Goal: Information Seeking & Learning: Learn about a topic

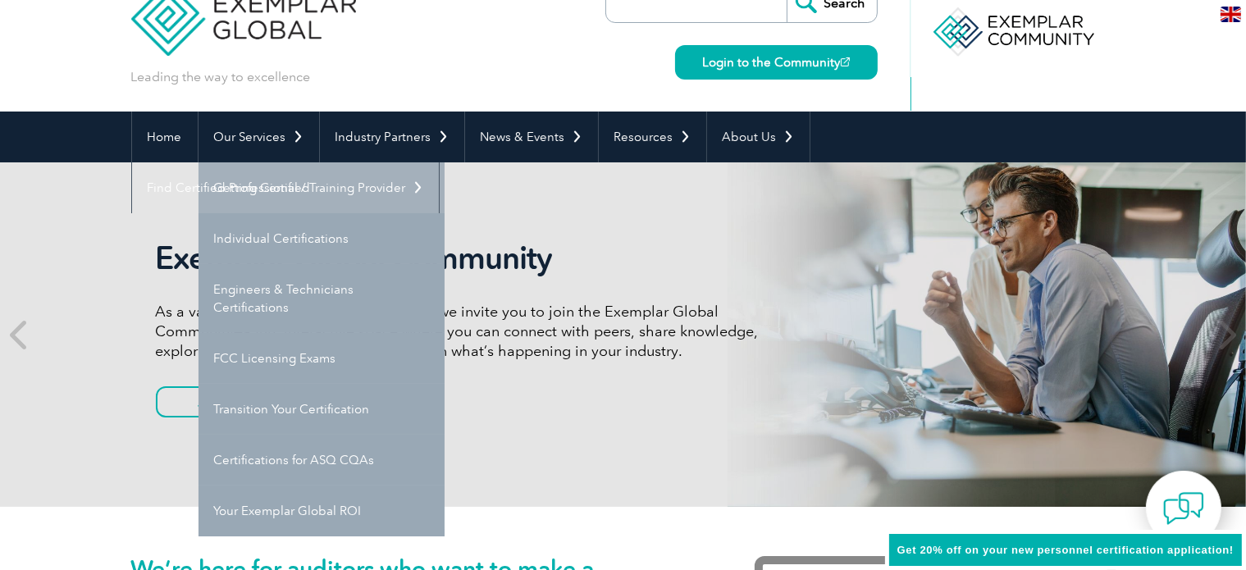
scroll to position [43, 0]
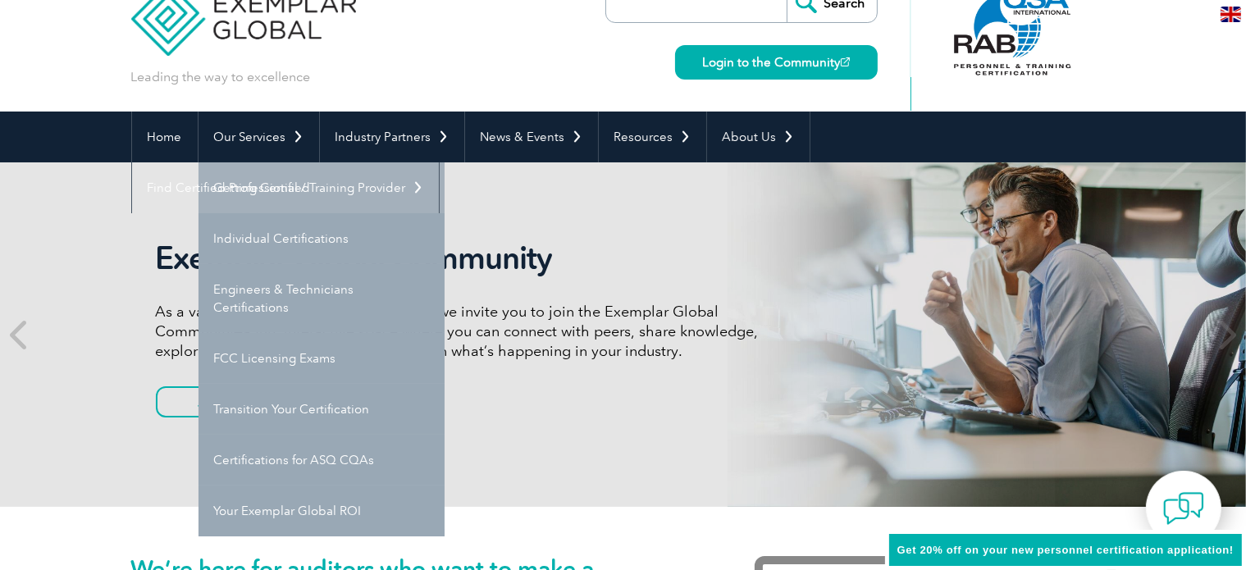
click at [272, 186] on link "Getting Certified" at bounding box center [321, 187] width 246 height 51
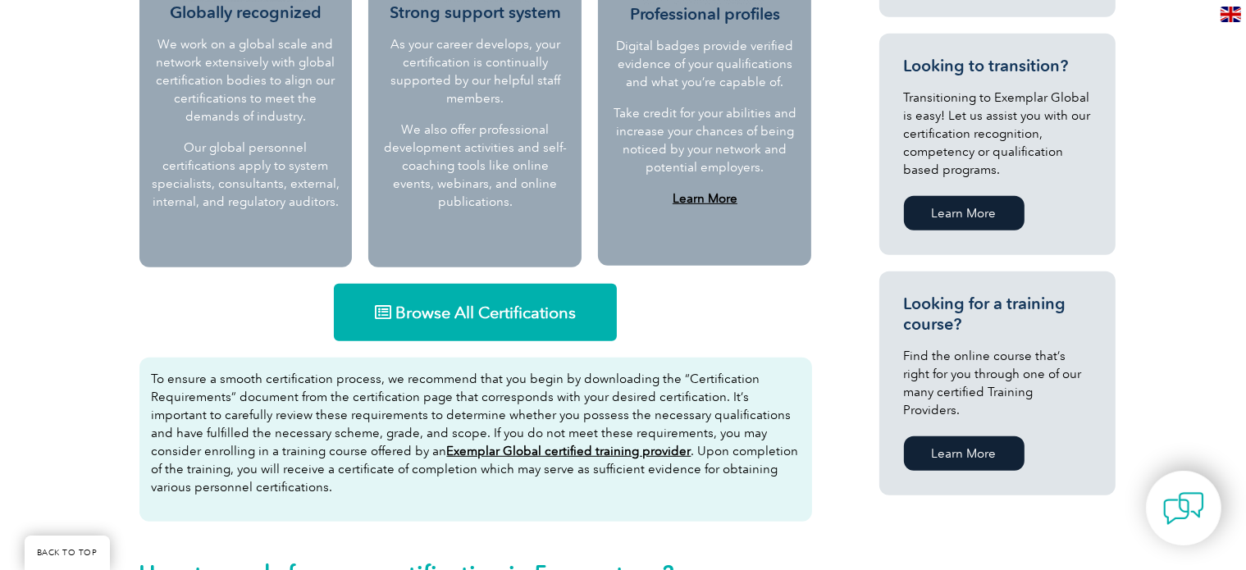
scroll to position [892, 0]
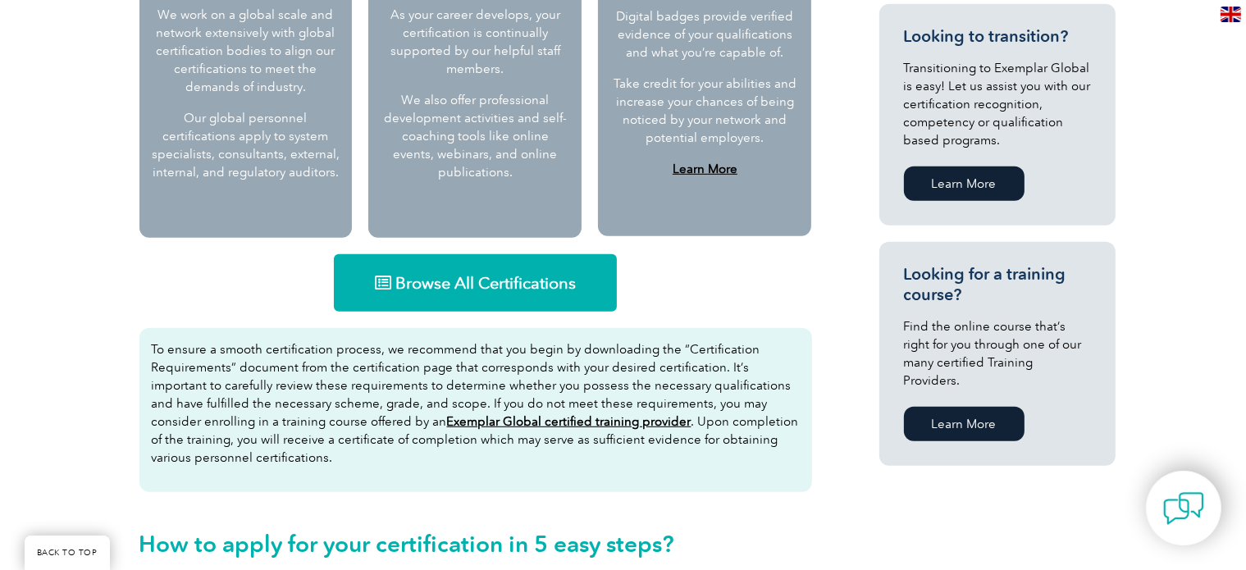
click at [442, 290] on span "Browse All Certifications" at bounding box center [485, 283] width 180 height 16
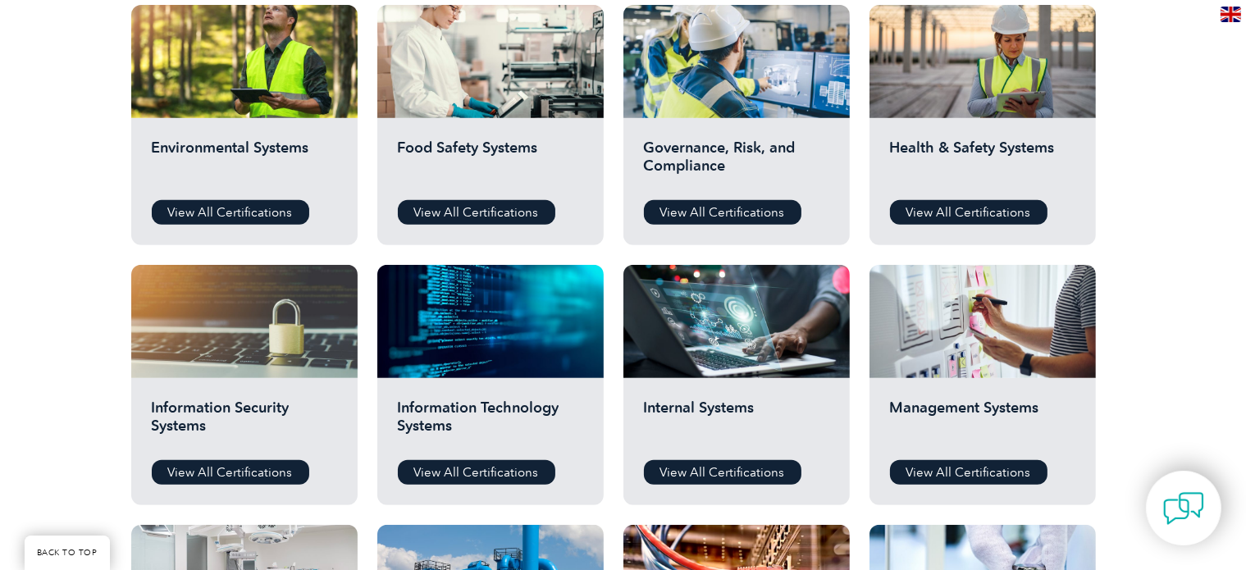
scroll to position [618, 0]
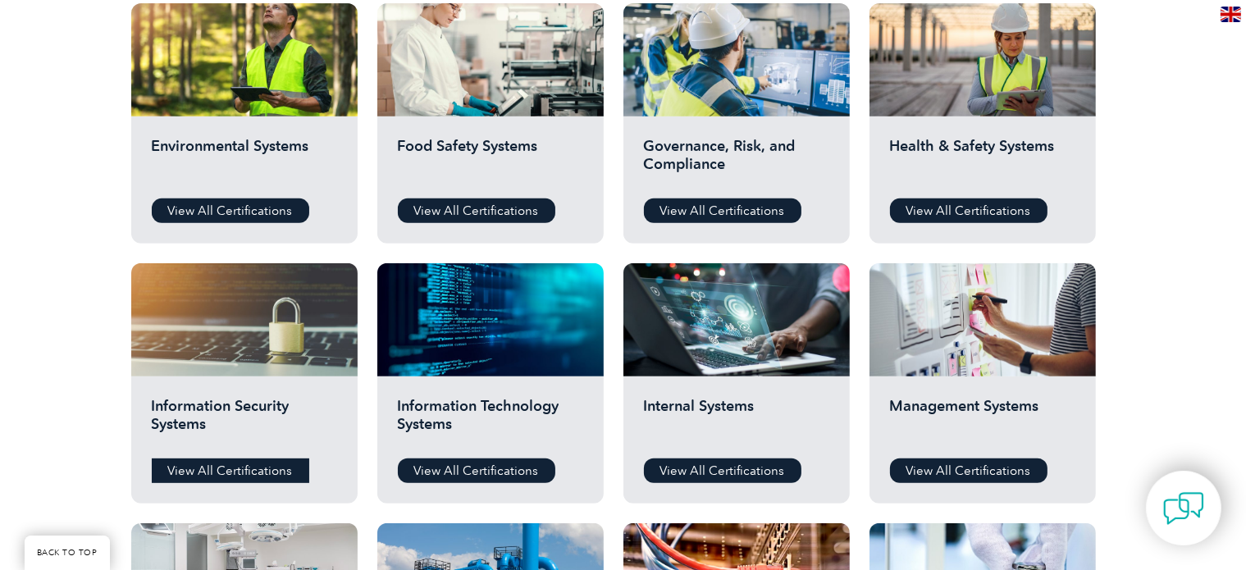
click at [272, 472] on link "View All Certifications" at bounding box center [230, 471] width 157 height 25
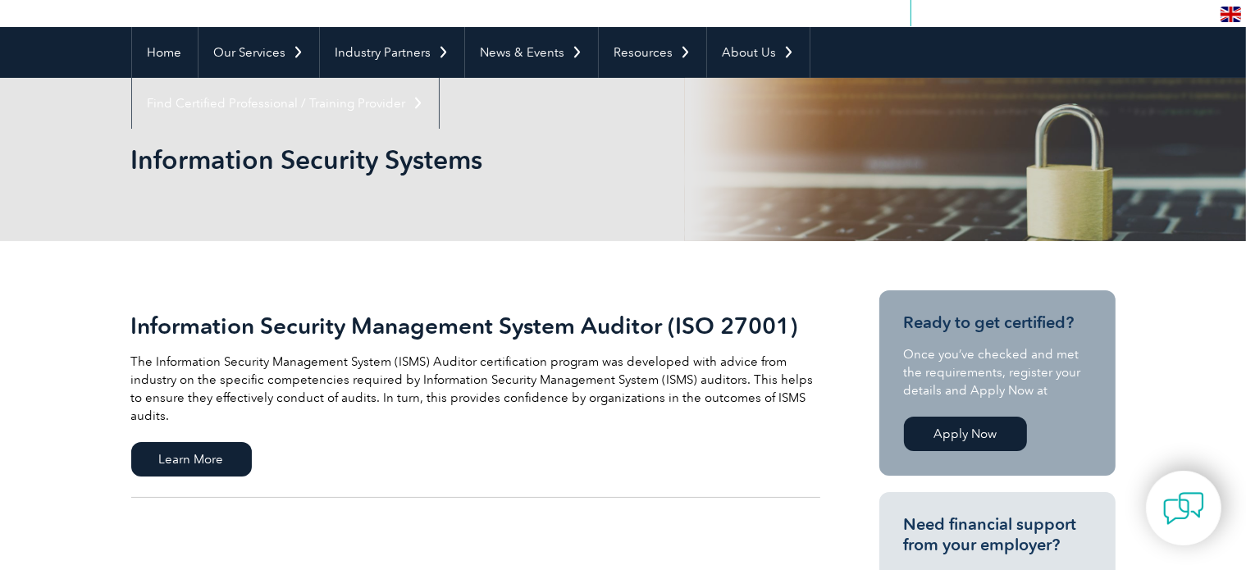
scroll to position [128, 0]
click at [187, 441] on span "Learn More" at bounding box center [191, 458] width 121 height 34
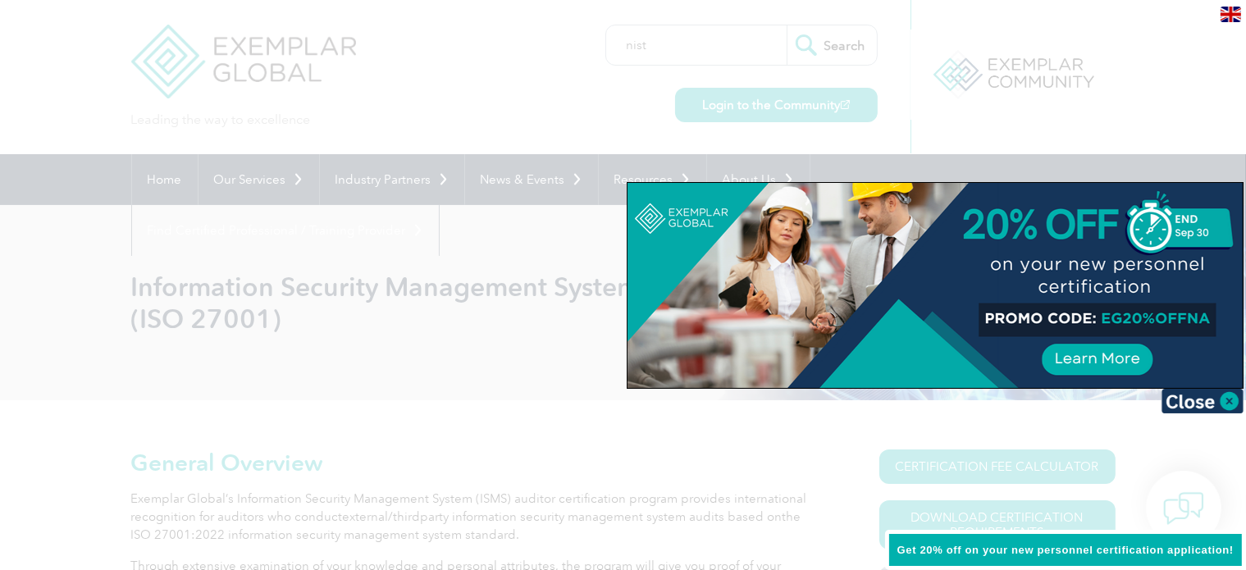
type input "nist"
click at [787, 25] on input "Search" at bounding box center [832, 44] width 90 height 39
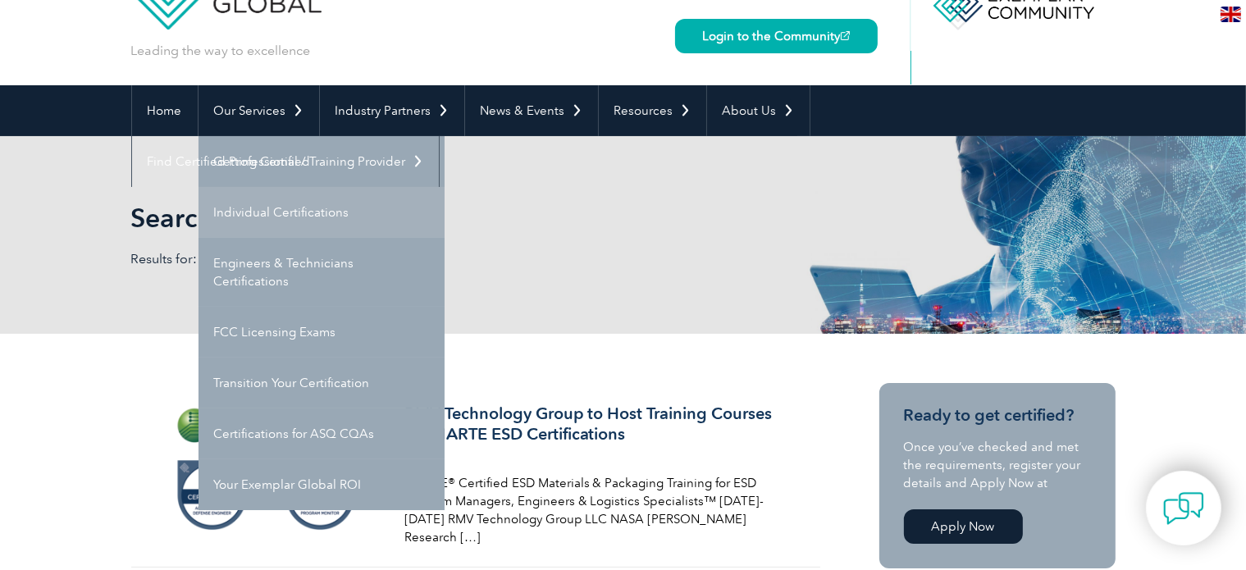
scroll to position [72, 0]
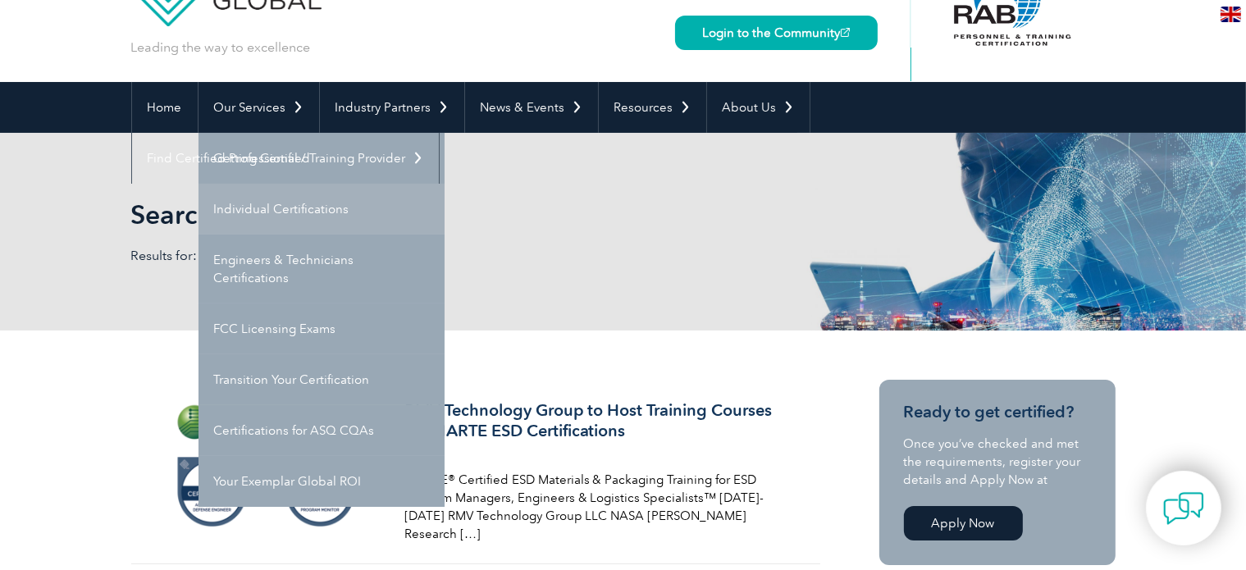
click at [282, 206] on link "Individual Certifications" at bounding box center [321, 209] width 246 height 51
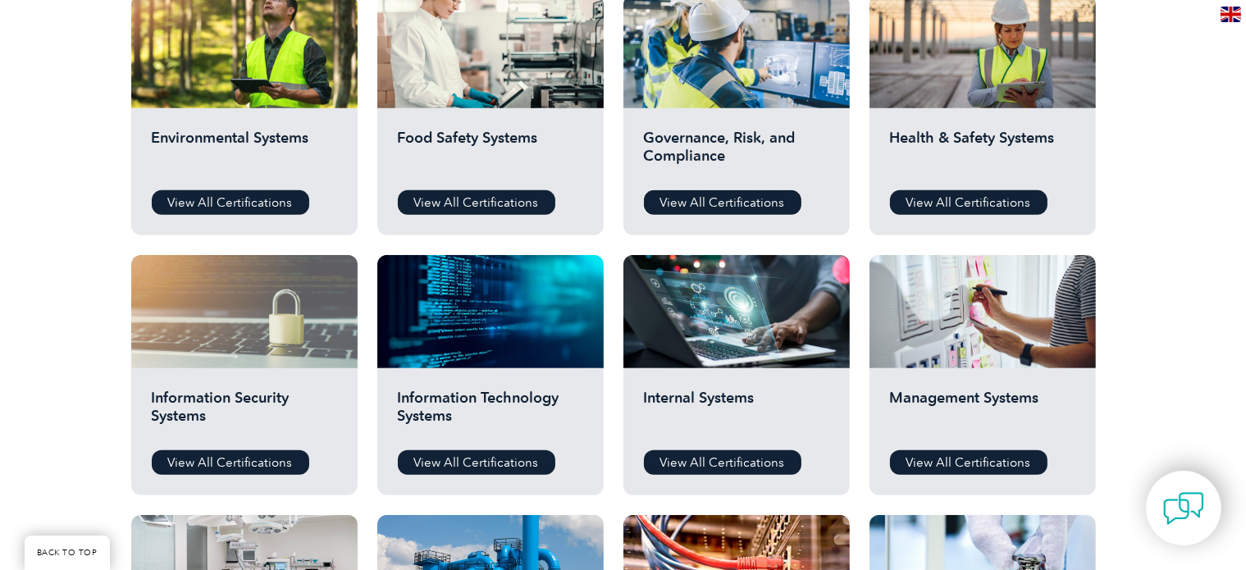
scroll to position [620, 0]
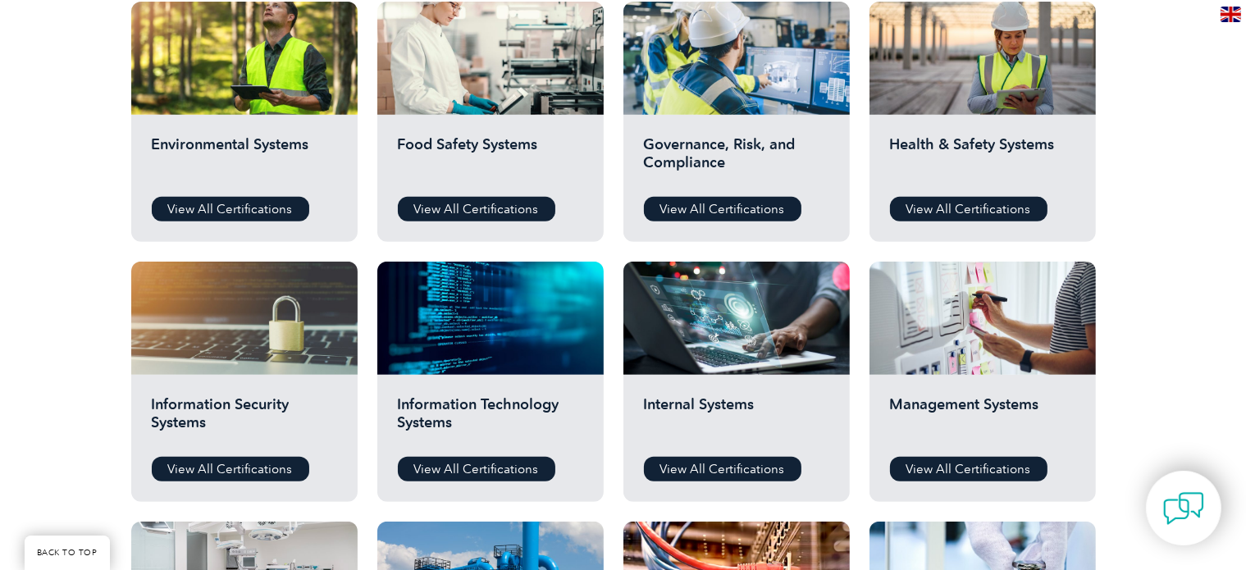
click at [243, 381] on div "Information Security Systems View All Certifications" at bounding box center [244, 438] width 226 height 127
click at [241, 464] on link "View All Certifications" at bounding box center [230, 469] width 157 height 25
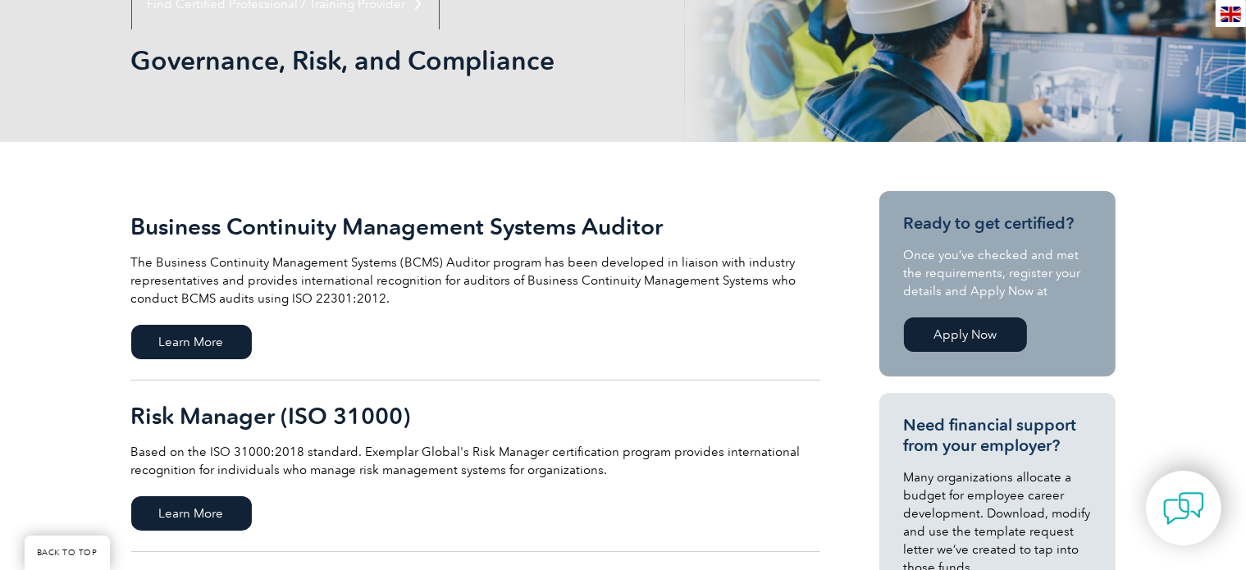
scroll to position [226, 0]
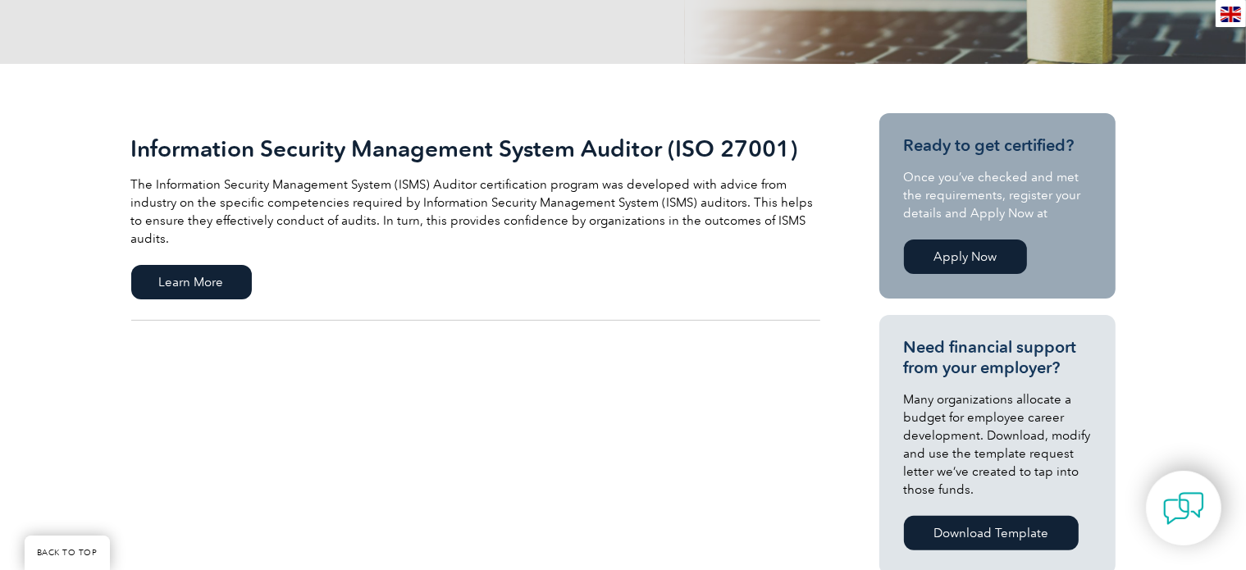
scroll to position [303, 0]
click at [223, 266] on span "Learn More" at bounding box center [191, 283] width 121 height 34
